Goal: Check status: Verify the current state of an ongoing process or item

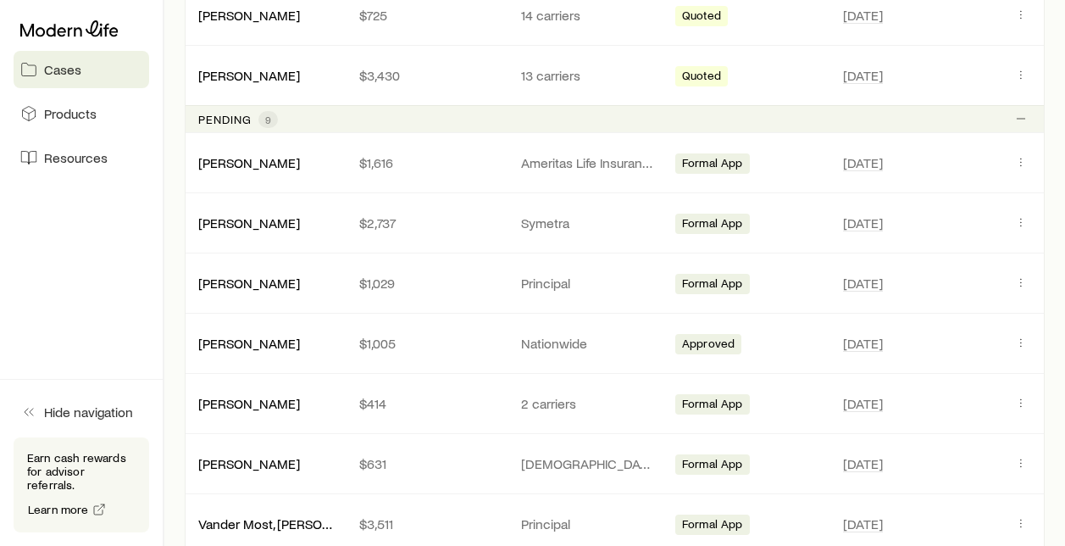
scroll to position [534, 0]
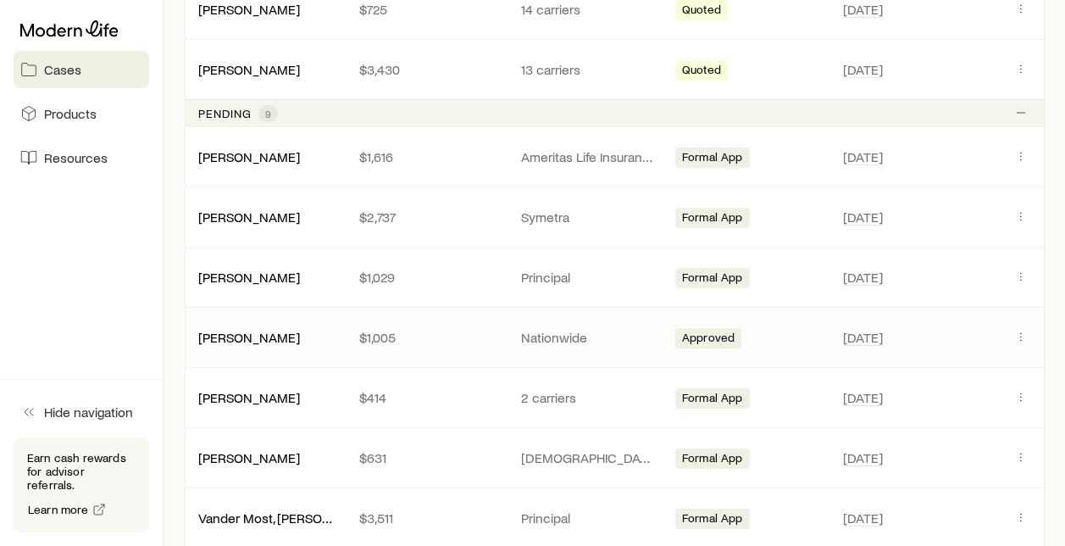
click at [307, 335] on div "[PERSON_NAME]" at bounding box center [265, 337] width 161 height 17
click at [1014, 341] on icon "Client cases" at bounding box center [1021, 337] width 14 height 14
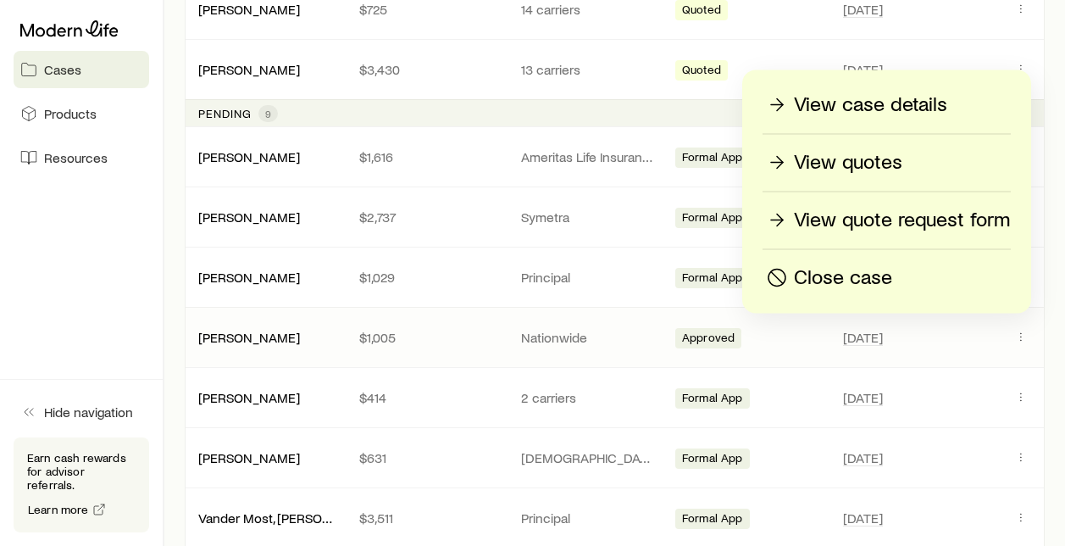
click at [906, 226] on p "View quote request form" at bounding box center [902, 220] width 216 height 27
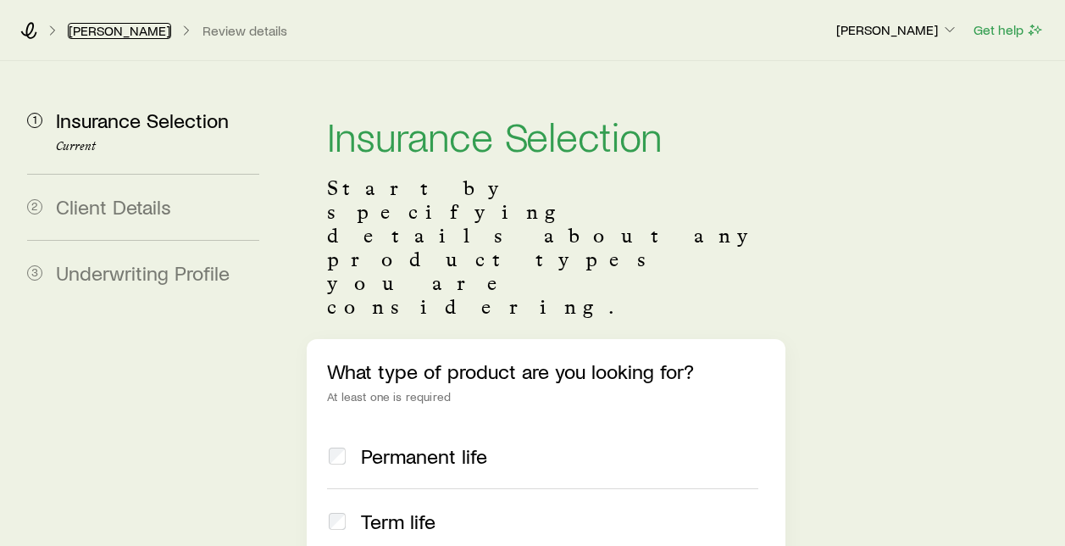
click at [104, 33] on link "[PERSON_NAME]" at bounding box center [119, 31] width 103 height 16
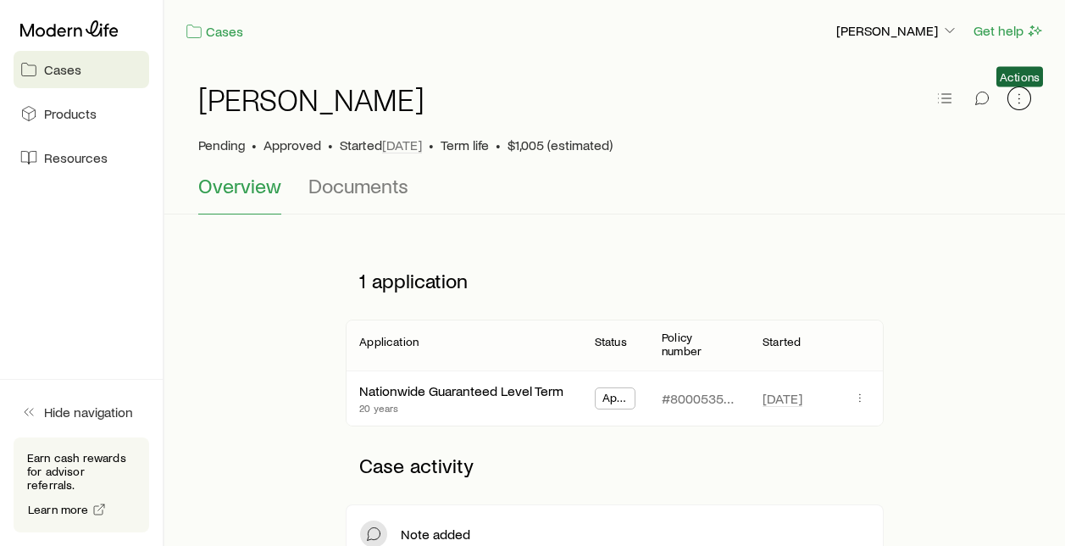
click at [1012, 100] on icon "button" at bounding box center [1019, 98] width 17 height 17
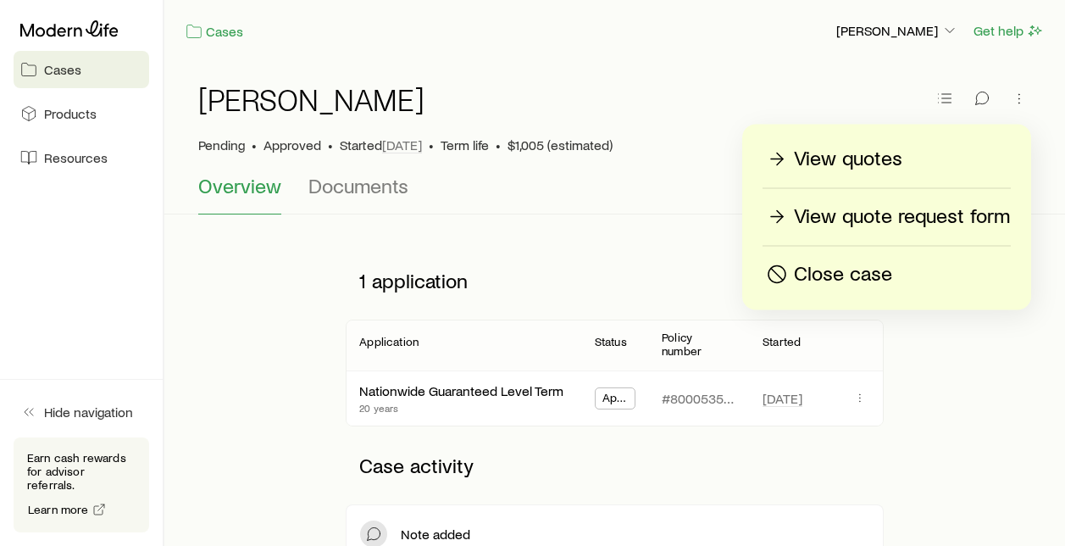
click at [908, 148] on div "View quotes" at bounding box center [886, 159] width 247 height 27
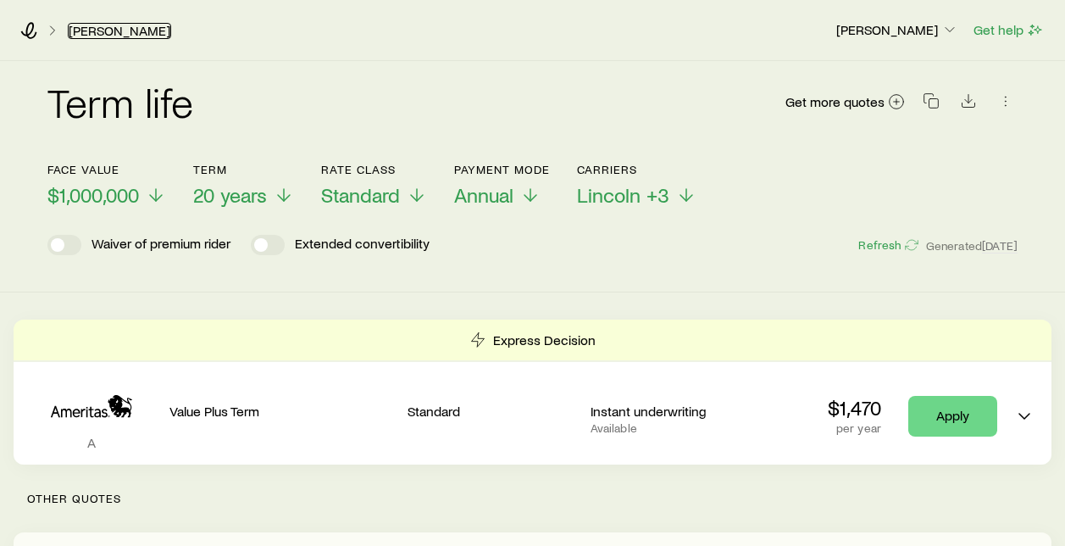
click at [86, 23] on link "[PERSON_NAME]" at bounding box center [119, 31] width 103 height 16
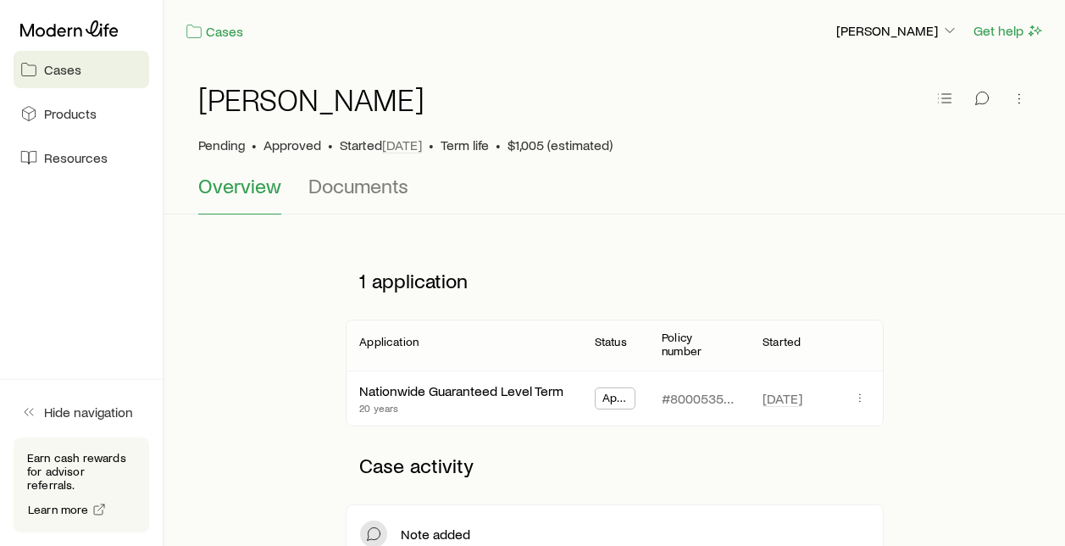
scroll to position [121, 0]
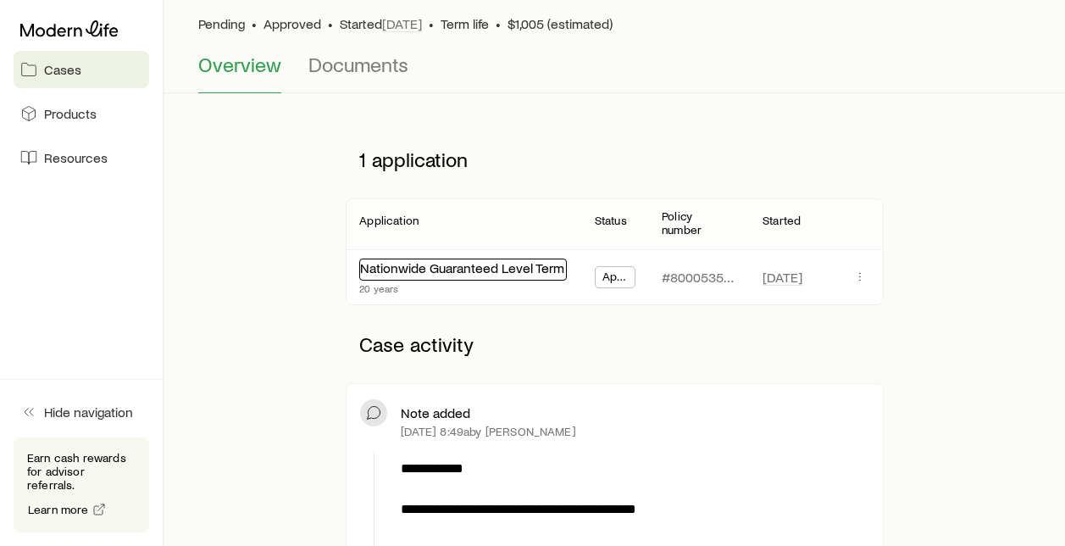
click at [489, 269] on link "Nationwide Guaranteed Level Term" at bounding box center [462, 267] width 204 height 16
